Goal: Information Seeking & Learning: Understand process/instructions

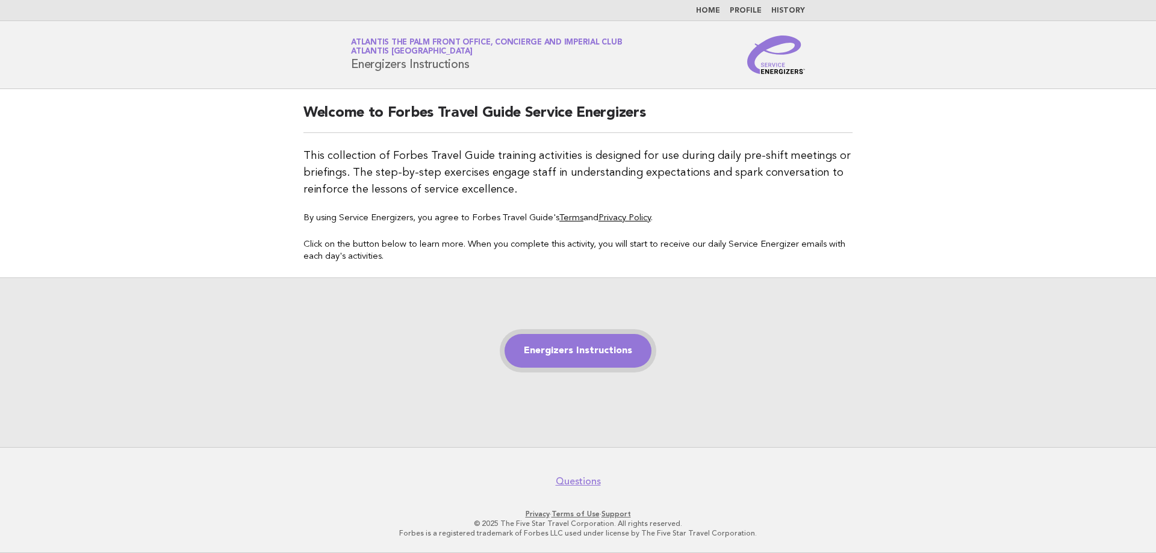
click at [563, 352] on link "Energizers Instructions" at bounding box center [578, 351] width 147 height 34
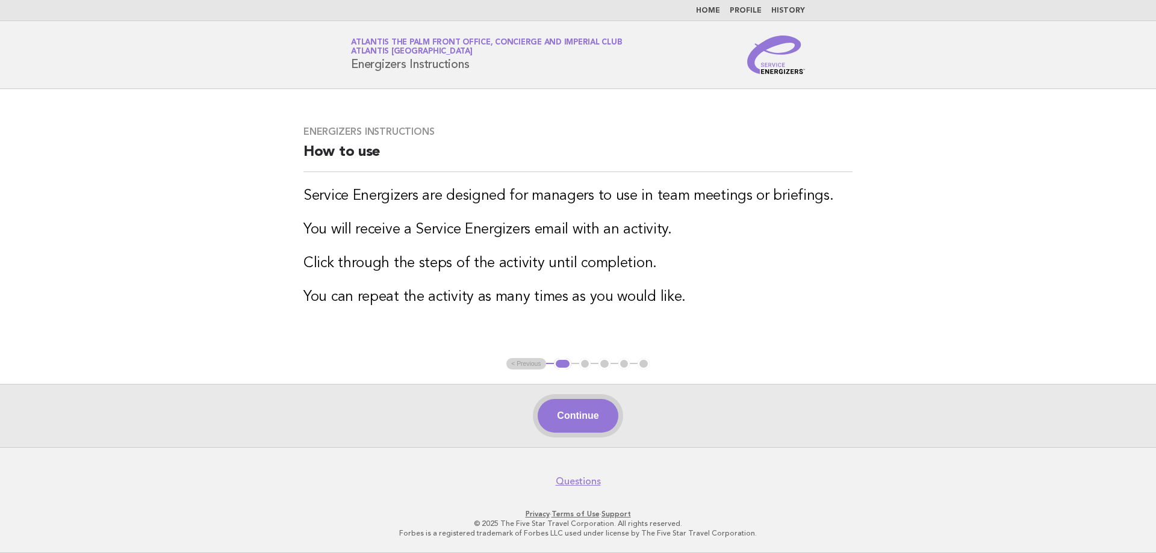
click at [569, 416] on button "Continue" at bounding box center [578, 416] width 80 height 34
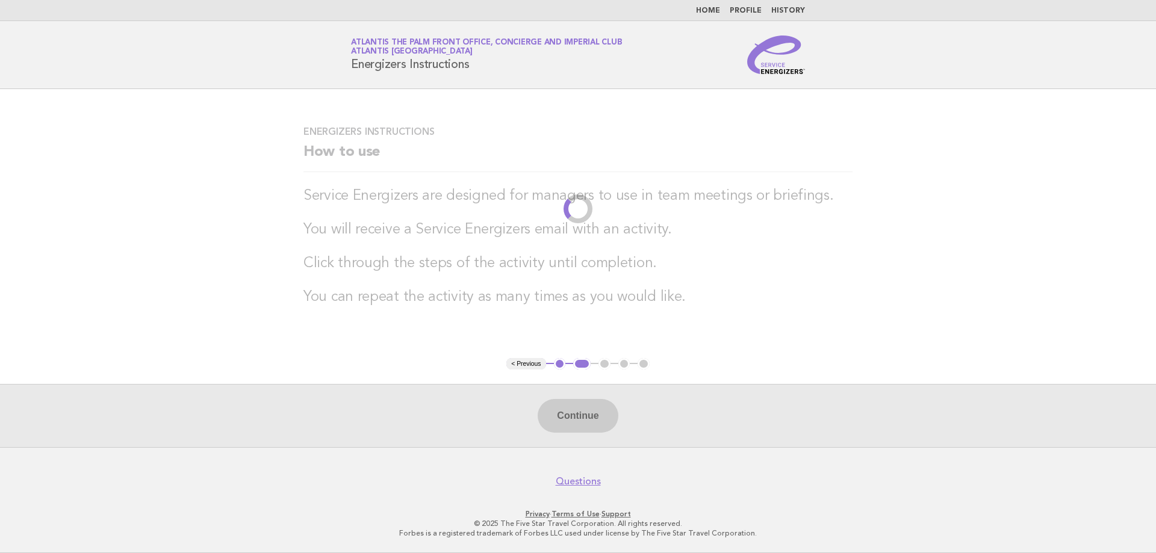
click at [753, 8] on link "Profile" at bounding box center [746, 10] width 32 height 7
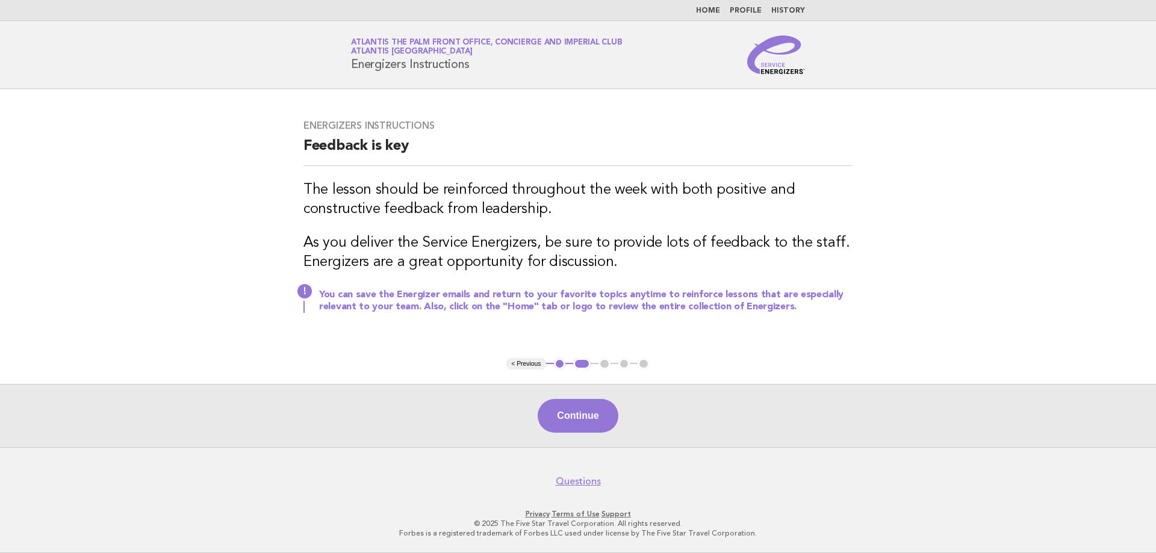
click at [753, 8] on link "Profile" at bounding box center [746, 10] width 32 height 7
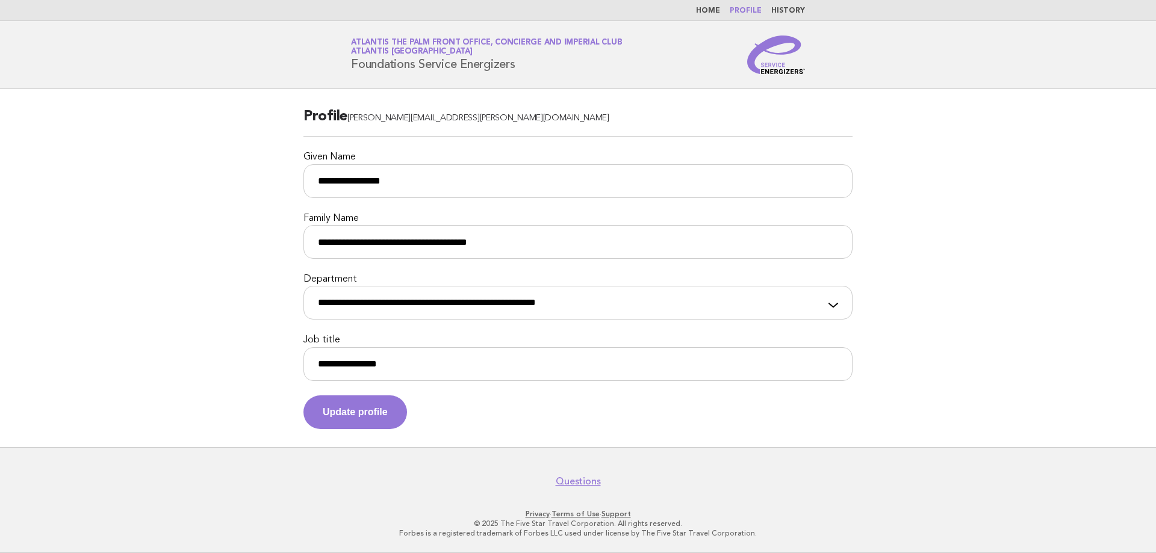
click at [713, 8] on link "Home" at bounding box center [708, 10] width 24 height 7
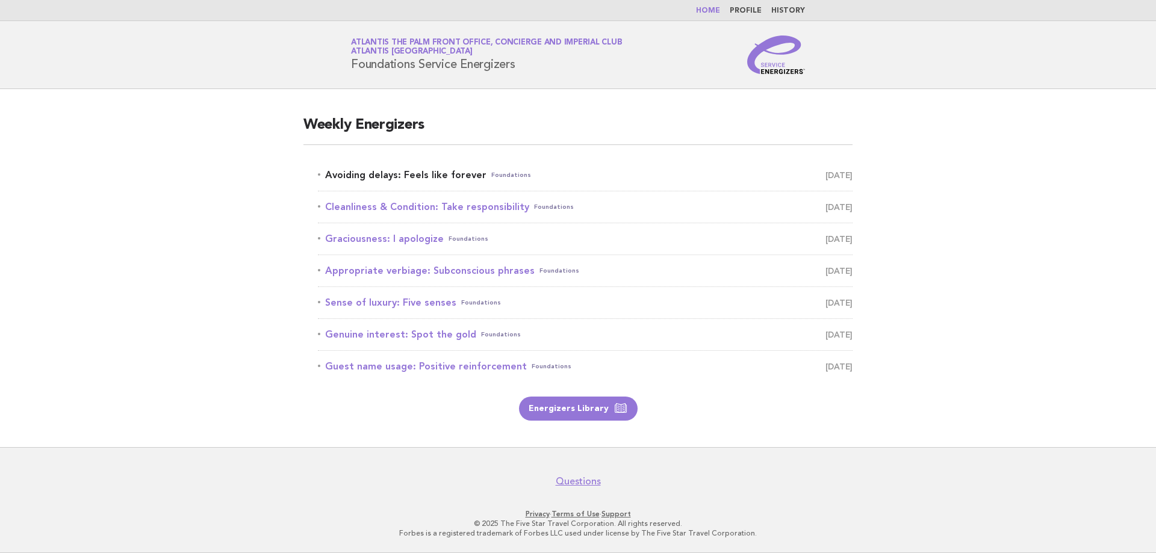
click at [472, 176] on link "Avoiding delays: Feels like forever Foundations [DATE]" at bounding box center [585, 175] width 535 height 17
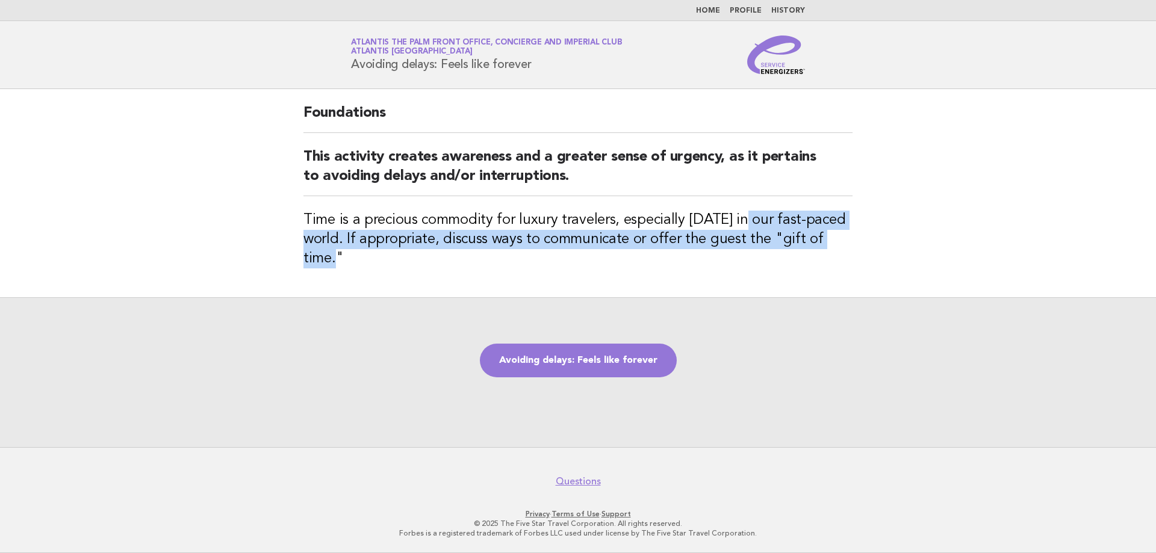
drag, startPoint x: 851, startPoint y: 242, endPoint x: 739, endPoint y: 226, distance: 113.8
click at [739, 226] on h3 "Time is a precious commodity for luxury travelers, especially today in our fast…" at bounding box center [578, 240] width 549 height 58
click at [634, 244] on h3 "Time is a precious commodity for luxury travelers, especially today in our fast…" at bounding box center [578, 240] width 549 height 58
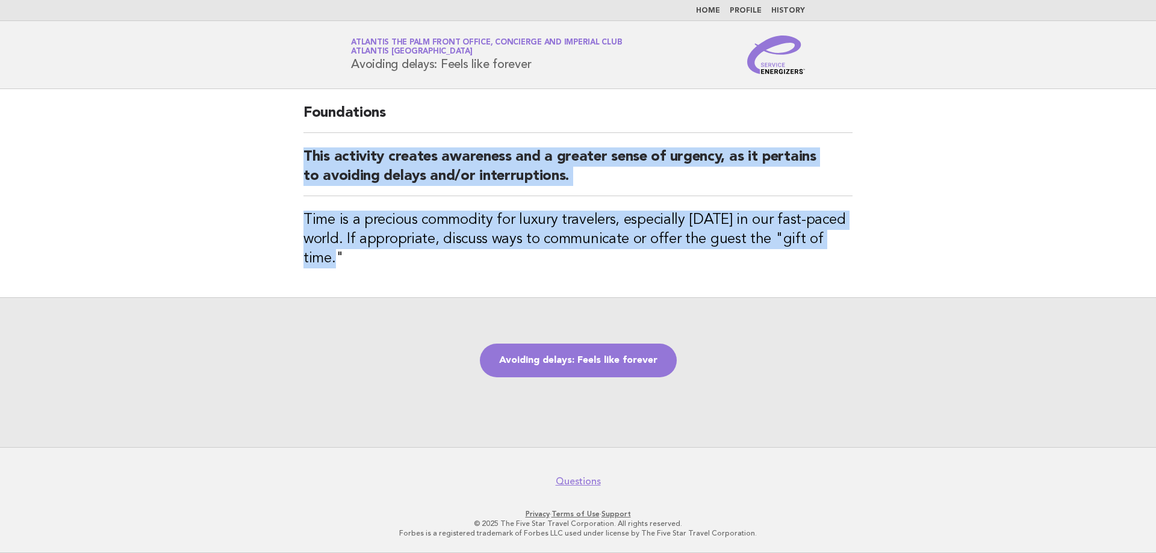
drag, startPoint x: 856, startPoint y: 236, endPoint x: 304, endPoint y: 156, distance: 558.0
click at [304, 156] on div "Foundations This activity creates awareness and a greater sense of urgency, as …" at bounding box center [578, 193] width 578 height 208
copy div "This activity creates awareness and a greater sense of urgency, as it pertains …"
click at [582, 360] on link "Avoiding delays: Feels like forever" at bounding box center [578, 361] width 197 height 34
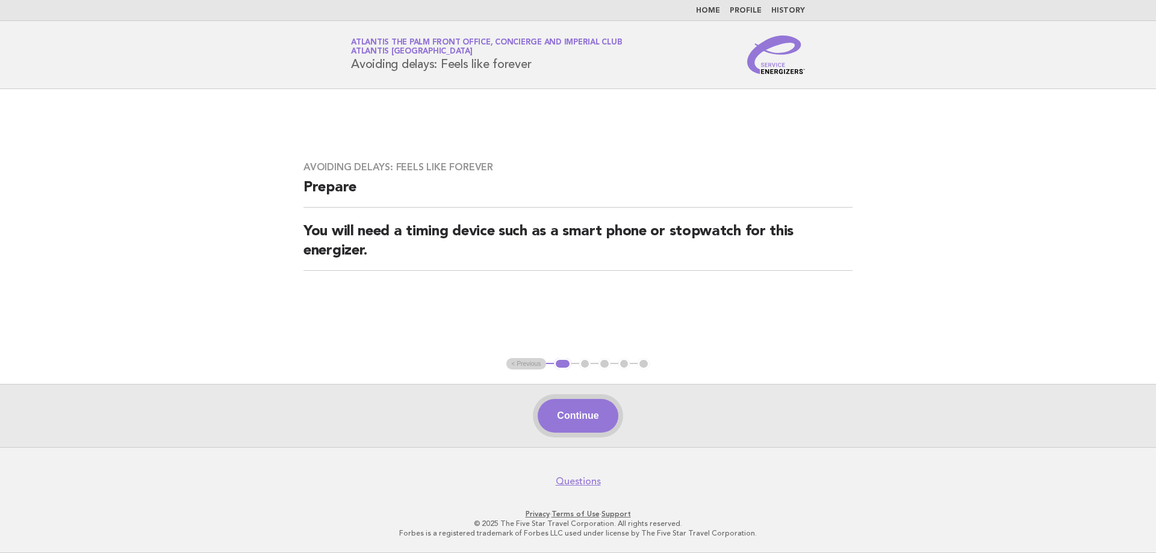
click at [561, 416] on button "Continue" at bounding box center [578, 416] width 80 height 34
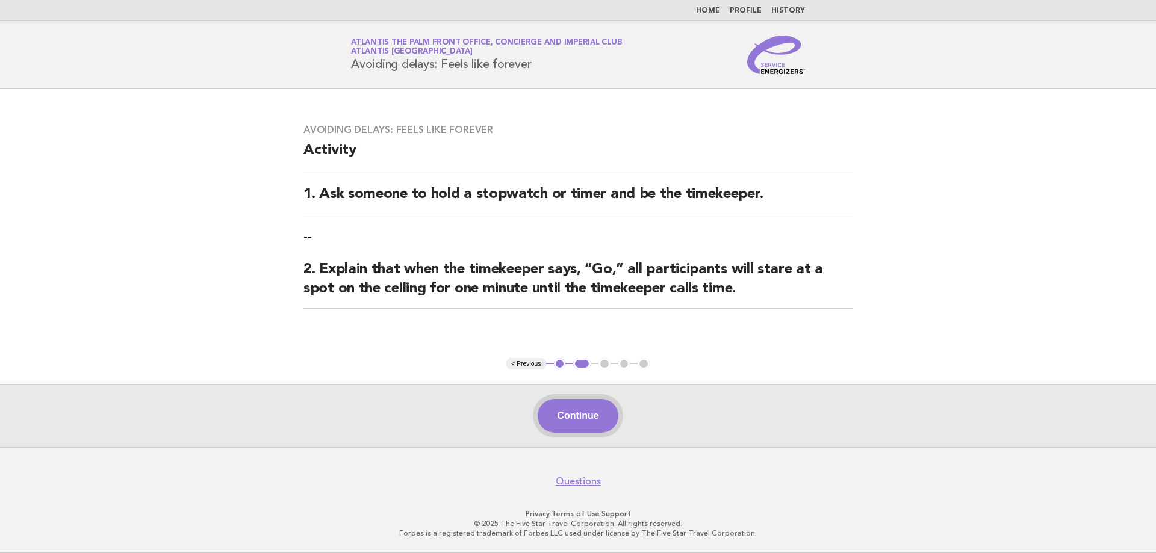
click at [581, 419] on button "Continue" at bounding box center [578, 416] width 80 height 34
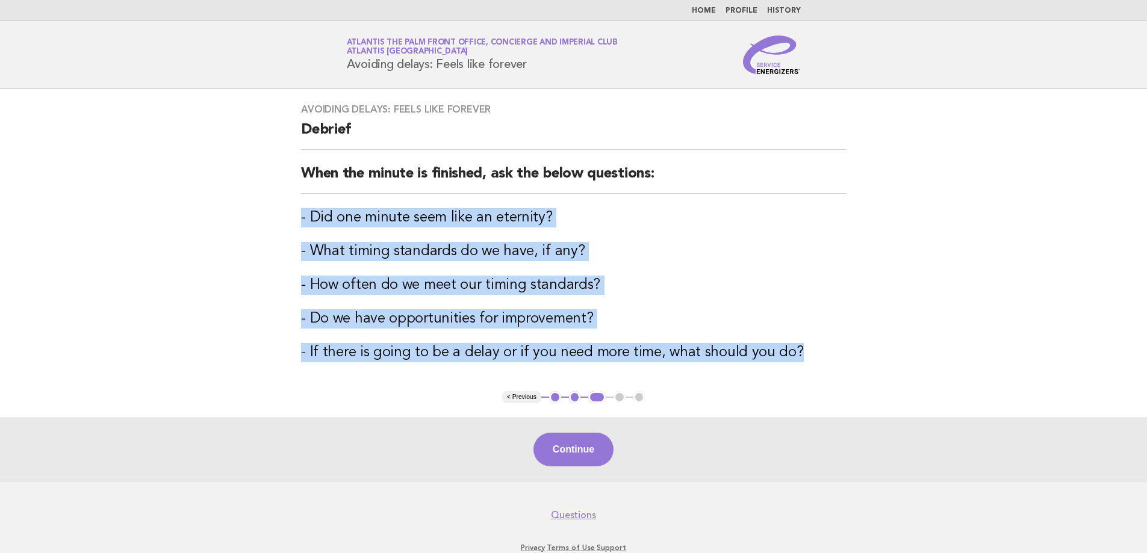
drag, startPoint x: 807, startPoint y: 349, endPoint x: 273, endPoint y: 205, distance: 553.0
click at [273, 205] on main "Avoiding delays: Feels like forever Debrief When the minute is finished, ask th…" at bounding box center [573, 285] width 1147 height 392
copy div "- Did one minute seem like an eternity? - What timing standards do we have, if …"
click at [578, 452] on button "Continue" at bounding box center [574, 450] width 80 height 34
